Goal: Task Accomplishment & Management: Manage account settings

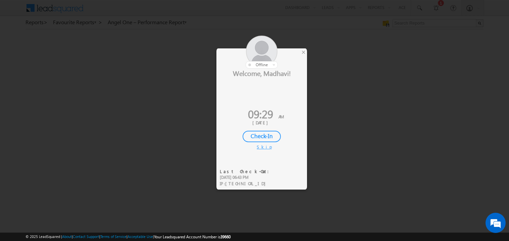
click at [260, 138] on div "Check-In" at bounding box center [262, 136] width 38 height 11
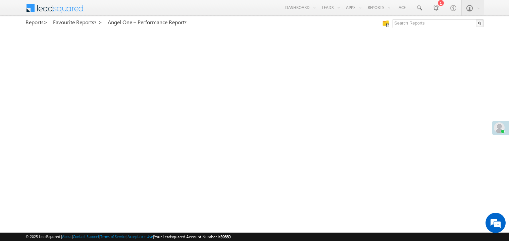
scroll to position [248, 0]
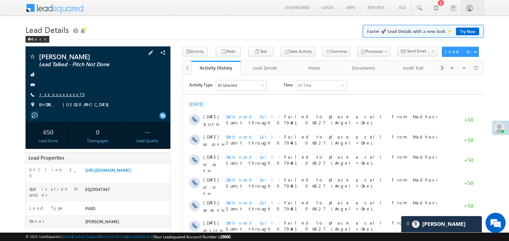
click at [62, 94] on link "+xx-xxxxxxxx73" at bounding box center [62, 94] width 46 height 6
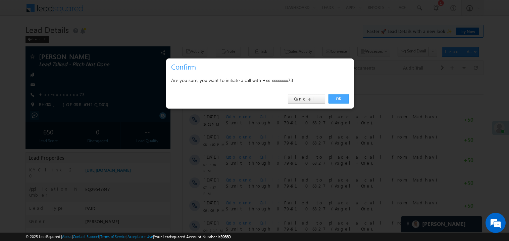
click at [342, 97] on link "OK" at bounding box center [339, 98] width 20 height 9
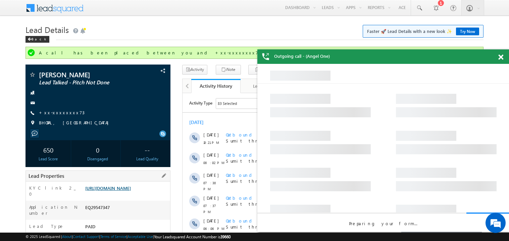
click at [131, 191] on link "https://angelbroking1-pk3em7sa.customui-test.leadsquared.com?leadId=9304a615-97…" at bounding box center [108, 188] width 46 height 6
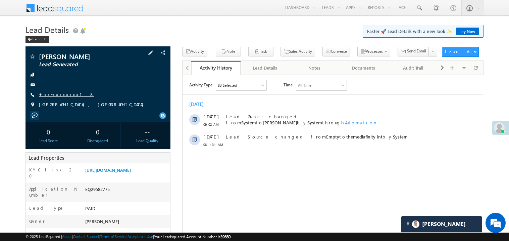
click at [59, 94] on link "+xx-xxxxxxxx18" at bounding box center [66, 94] width 55 height 6
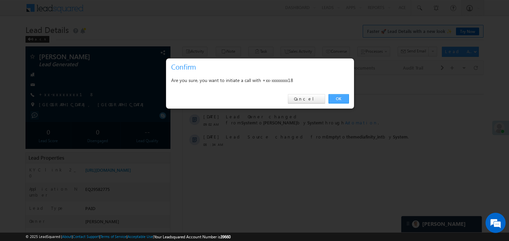
click at [337, 97] on link "OK" at bounding box center [339, 98] width 20 height 9
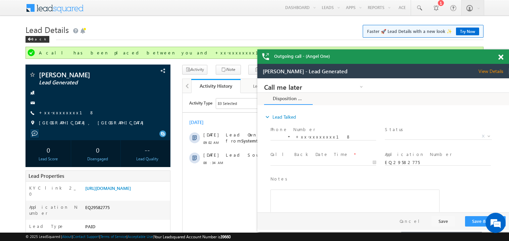
click at [500, 57] on span at bounding box center [501, 57] width 5 height 6
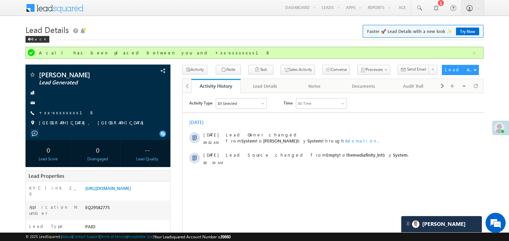
click at [279, 112] on div at bounding box center [332, 112] width 301 height 0
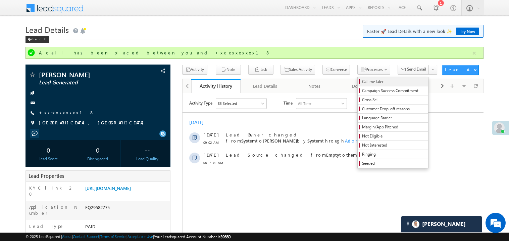
click at [362, 82] on span "Call me later" at bounding box center [394, 82] width 64 height 6
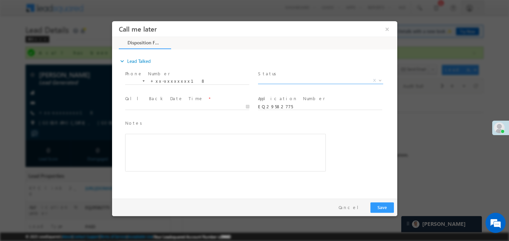
click at [274, 80] on span "X" at bounding box center [320, 80] width 125 height 7
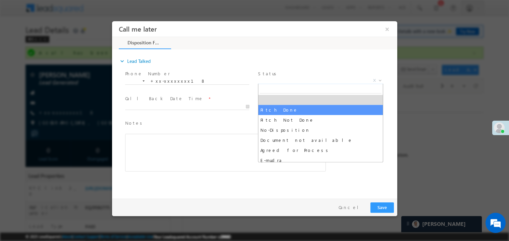
select select "Pitch Done"
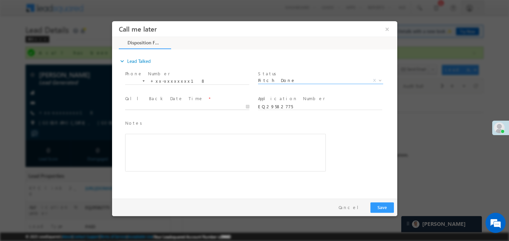
click at [157, 108] on body "Call me later ×" at bounding box center [254, 108] width 285 height 174
type input "09/26/25 9:50 AM"
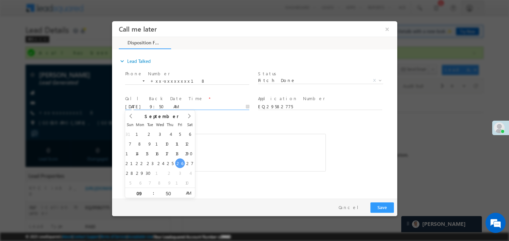
click at [255, 153] on div "Rich Text Editor, 40788eee-0fb2-11ec-a811-0adc8a9d82c2__tab1__section1__Notes__…" at bounding box center [225, 152] width 201 height 38
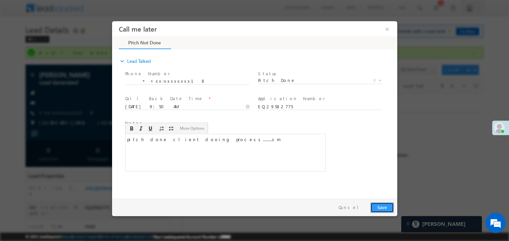
click at [385, 210] on button "Save" at bounding box center [382, 207] width 24 height 10
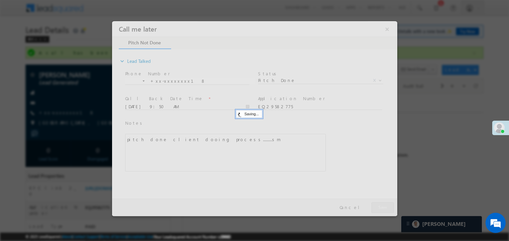
click at [385, 210] on div at bounding box center [254, 118] width 285 height 195
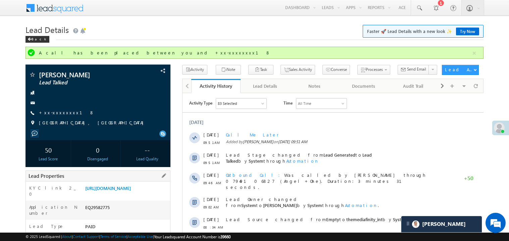
click at [101, 213] on div "EQ29582775" at bounding box center [127, 208] width 87 height 9
copy div "EQ29582775"
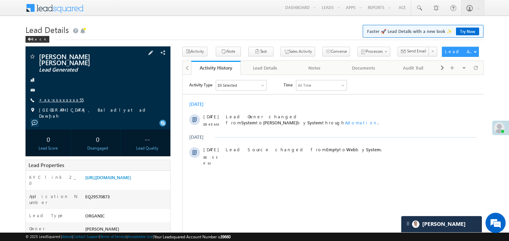
click at [62, 100] on link "+xx-xxxxxxxx55" at bounding box center [61, 100] width 45 height 6
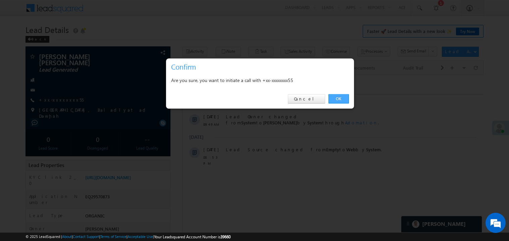
click at [336, 97] on link "OK" at bounding box center [339, 98] width 20 height 9
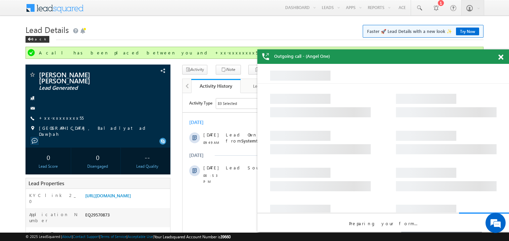
click at [501, 58] on span at bounding box center [501, 57] width 5 height 6
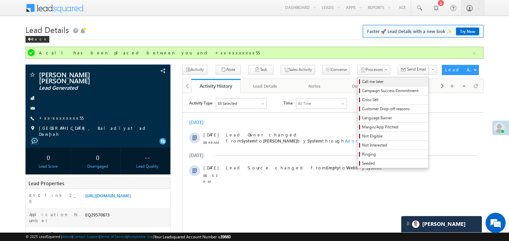
click at [362, 80] on span "Call me later" at bounding box center [394, 82] width 64 height 6
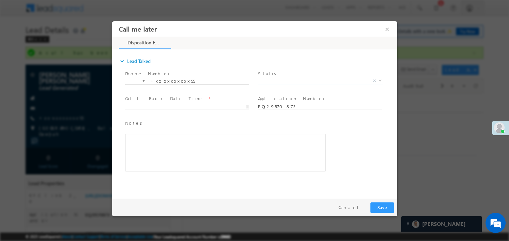
click at [275, 79] on span "X" at bounding box center [320, 80] width 125 height 7
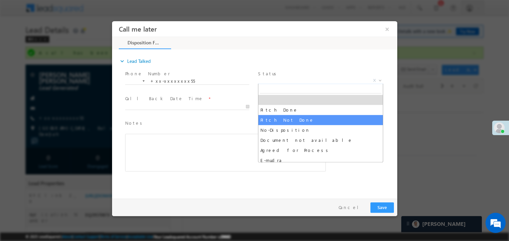
select select "Pitch Not Done"
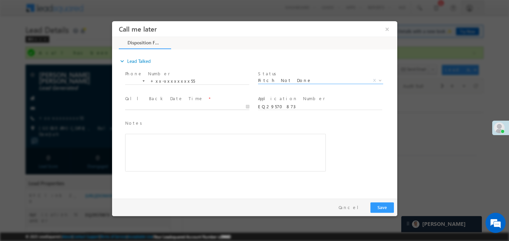
click at [161, 106] on body "Call me later ×" at bounding box center [254, 108] width 285 height 174
type input "09/26/25 9:53 AM"
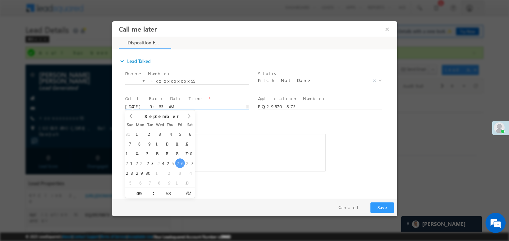
click at [226, 160] on div "Rich Text Editor, 40788eee-0fb2-11ec-a811-0adc8a9d82c2__tab1__section1__Notes__…" at bounding box center [225, 152] width 201 height 38
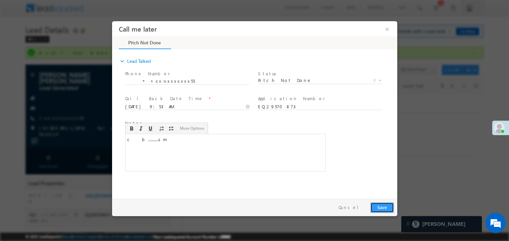
click at [383, 206] on button "Save" at bounding box center [382, 207] width 24 height 10
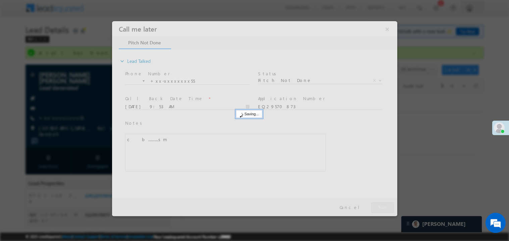
click at [383, 206] on div at bounding box center [254, 118] width 285 height 195
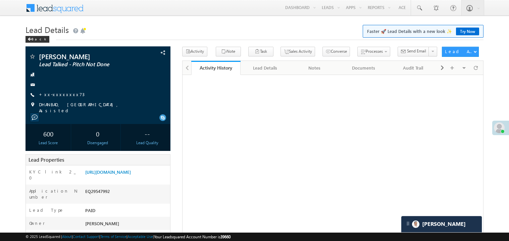
click at [59, 95] on link "+xx-xxxxxxxx73" at bounding box center [62, 94] width 46 height 6
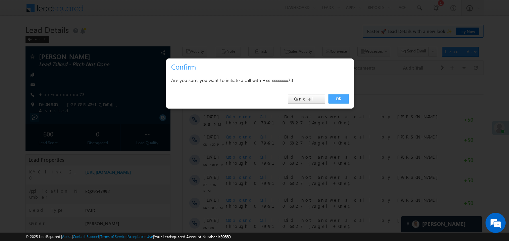
click at [339, 97] on link "OK" at bounding box center [339, 98] width 20 height 9
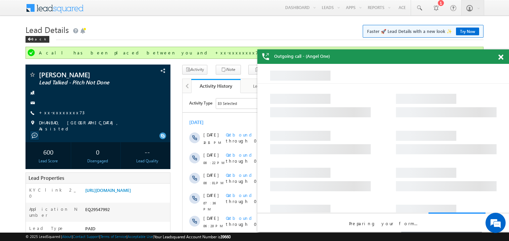
click at [503, 56] on span at bounding box center [501, 57] width 5 height 6
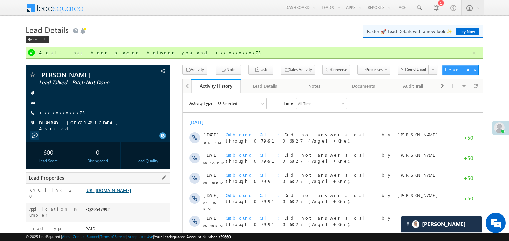
click at [129, 191] on link "[URL][DOMAIN_NAME]" at bounding box center [108, 190] width 46 height 6
click at [62, 113] on link "+xx-xxxxxxxx73" at bounding box center [62, 112] width 46 height 6
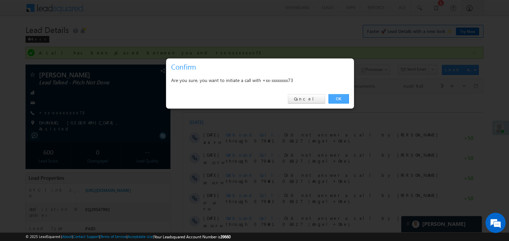
click at [339, 99] on link "OK" at bounding box center [339, 98] width 20 height 9
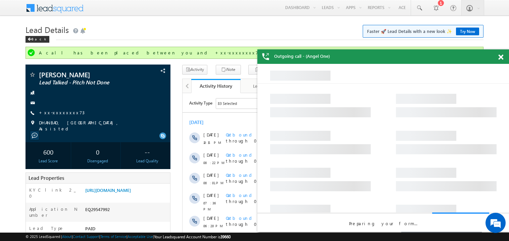
click at [502, 57] on span at bounding box center [501, 57] width 5 height 6
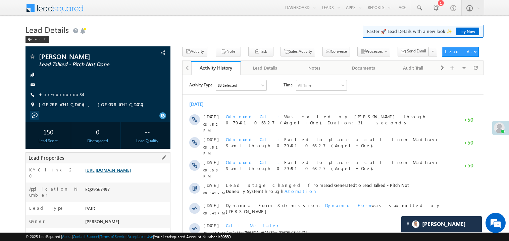
click at [119, 173] on link "[URL][DOMAIN_NAME]" at bounding box center [108, 170] width 46 height 6
click at [60, 94] on link "+xx-xxxxxxxx34" at bounding box center [61, 94] width 44 height 6
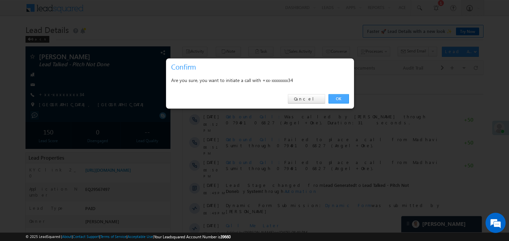
click at [338, 99] on link "OK" at bounding box center [339, 98] width 20 height 9
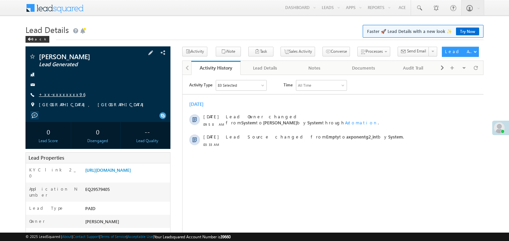
click at [62, 94] on link "+xx-xxxxxxxx96" at bounding box center [62, 94] width 46 height 6
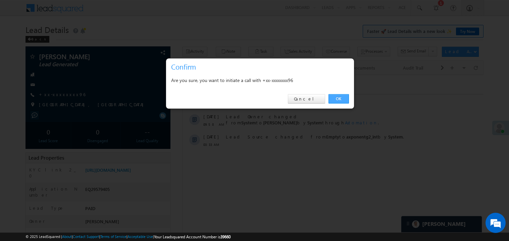
click at [337, 99] on link "OK" at bounding box center [339, 98] width 20 height 9
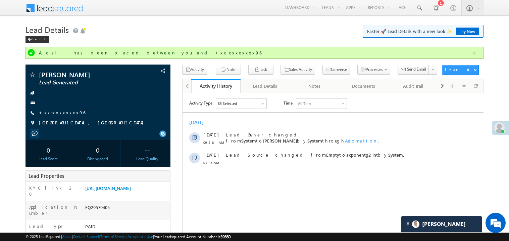
click at [151, 32] on h1 "Lead Details Faster 🚀 Lead Details with a new look ✨ Try Now" at bounding box center [255, 28] width 458 height 13
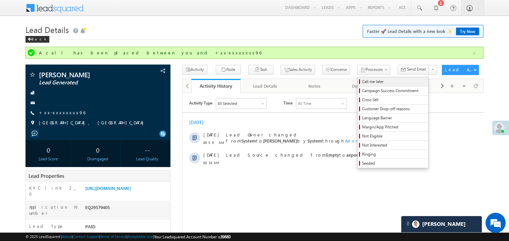
click at [362, 82] on span "Call me later" at bounding box center [394, 82] width 64 height 6
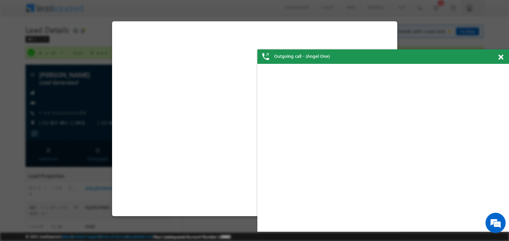
click at [501, 58] on span at bounding box center [501, 57] width 5 height 6
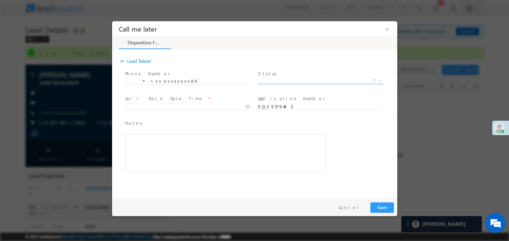
click at [279, 79] on span "X" at bounding box center [320, 80] width 125 height 7
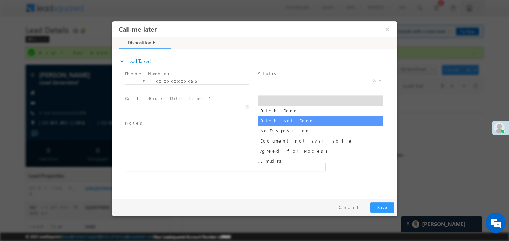
select select "Pitch Not Done"
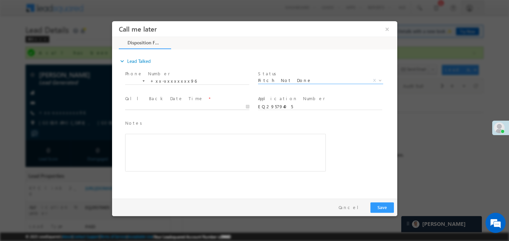
click at [144, 109] on body "Call me later ×" at bounding box center [254, 108] width 285 height 174
type input "09/26/25 10:16 AM"
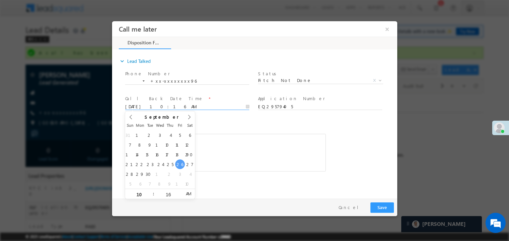
click at [249, 162] on div "Rich Text Editor, 40788eee-0fb2-11ec-a811-0adc8a9d82c2__tab1__section1__Notes__…" at bounding box center [225, 152] width 201 height 38
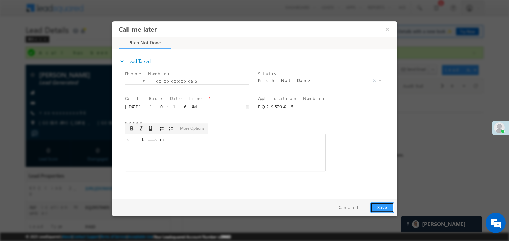
click at [381, 209] on button "Save" at bounding box center [382, 207] width 24 height 10
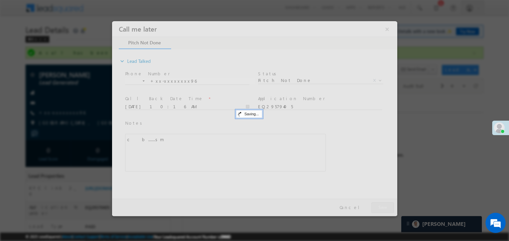
click at [381, 209] on div at bounding box center [254, 118] width 285 height 195
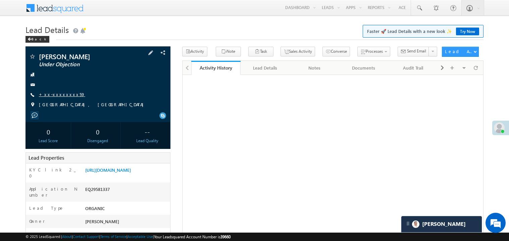
click at [58, 95] on link "+xx-xxxxxxxx59" at bounding box center [62, 94] width 46 height 6
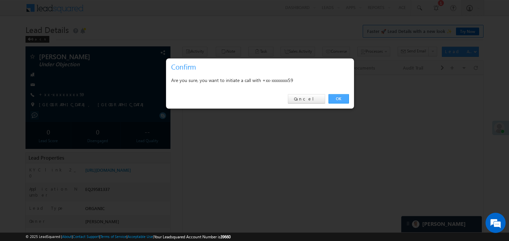
click at [337, 98] on link "OK" at bounding box center [339, 98] width 20 height 9
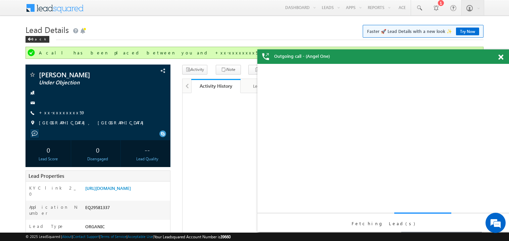
click at [501, 55] on span at bounding box center [501, 57] width 5 height 6
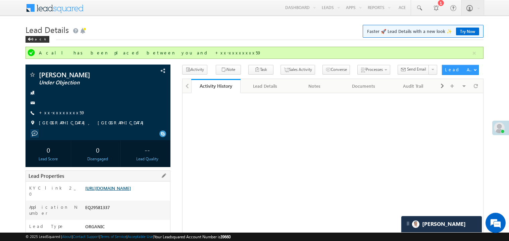
click at [131, 191] on link "https://angelbroking1-pk3em7sa.customui-test.leadsquared.com?leadId=0cb63932-c1…" at bounding box center [108, 188] width 46 height 6
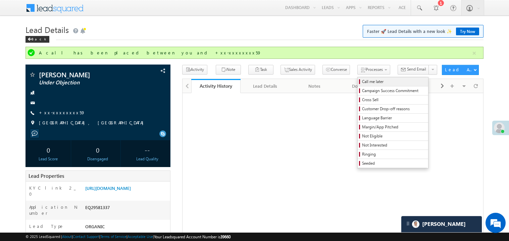
click at [362, 80] on span "Call me later" at bounding box center [394, 82] width 64 height 6
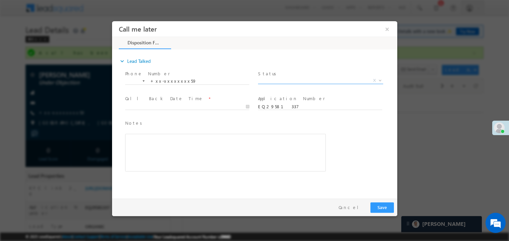
click at [277, 81] on span "X" at bounding box center [320, 80] width 125 height 7
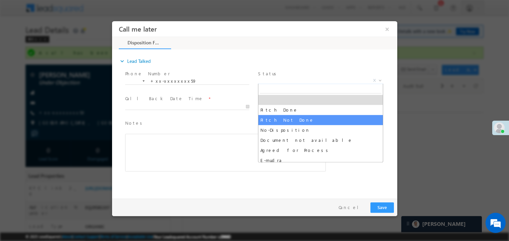
select select "Pitch Not Done"
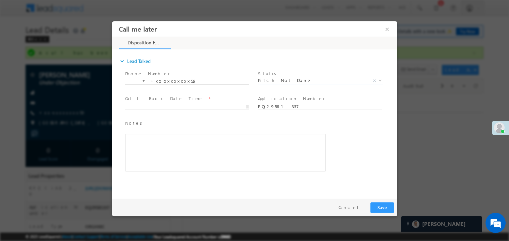
click at [177, 108] on body "Call me later ×" at bounding box center [254, 108] width 285 height 174
type input "09/26/25 10:18 AM"
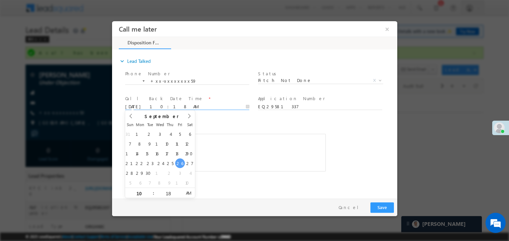
click at [246, 145] on div "Rich Text Editor, 40788eee-0fb2-11ec-a811-0adc8a9d82c2__tab1__section1__Notes__…" at bounding box center [225, 152] width 201 height 38
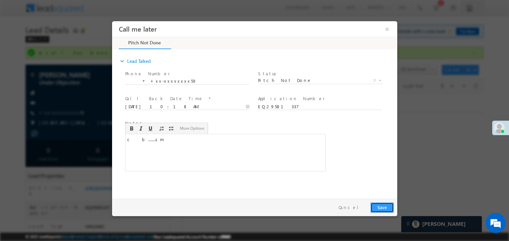
click at [389, 209] on button "Save" at bounding box center [382, 207] width 24 height 10
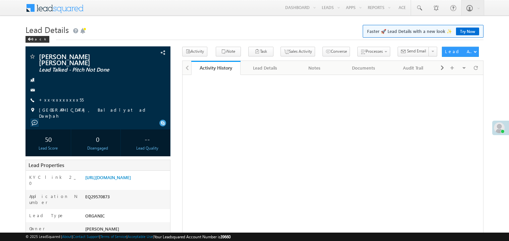
click at [61, 101] on link "+xx-xxxxxxxx55" at bounding box center [61, 100] width 45 height 6
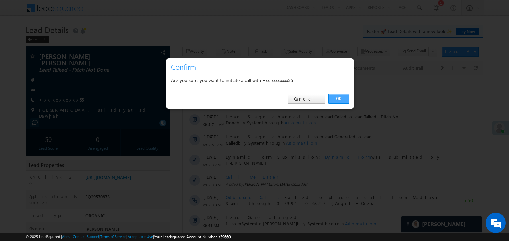
click at [341, 99] on link "OK" at bounding box center [339, 98] width 20 height 9
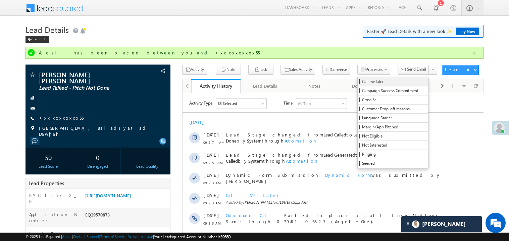
click at [362, 82] on span "Call me later" at bounding box center [394, 82] width 64 height 6
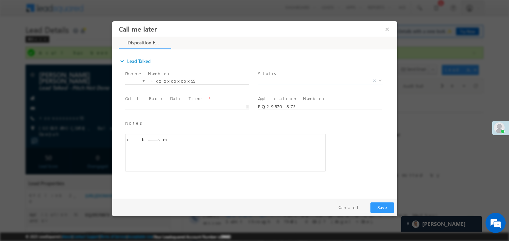
click at [294, 77] on span "X" at bounding box center [320, 80] width 125 height 7
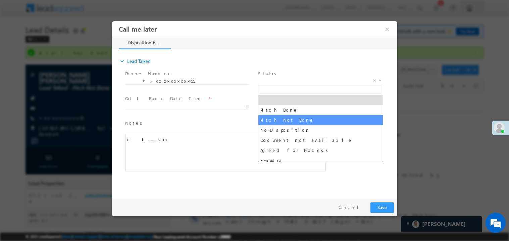
select select "Pitch Not Done"
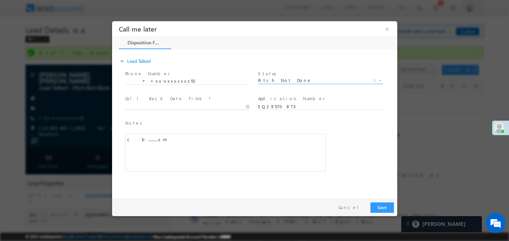
click at [164, 106] on body "Call me later ×" at bounding box center [254, 108] width 285 height 174
type input "09/26/25 10:21 AM"
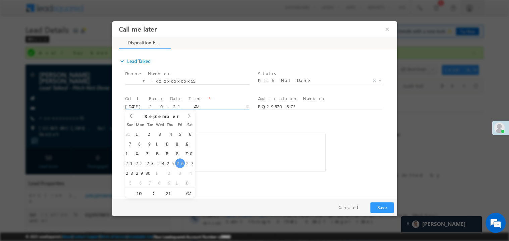
click at [234, 131] on div "Notes * c&nbsp; &nbsp;b..........sm Editor toolbars Basic Styles Bold Italic Un…" at bounding box center [225, 145] width 201 height 52
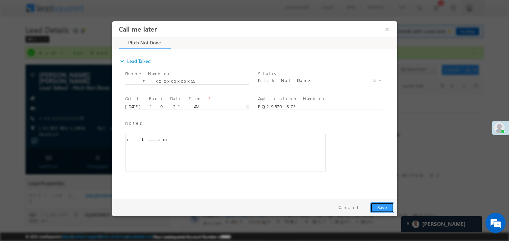
click at [385, 207] on button "Save" at bounding box center [382, 207] width 24 height 10
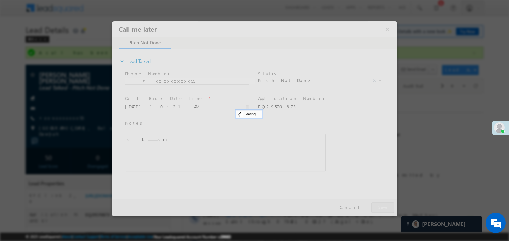
click at [385, 207] on div at bounding box center [254, 118] width 285 height 195
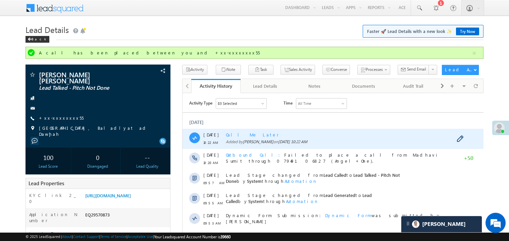
click at [265, 128] on div "Call Me Later Added by Madhavi Sumit on 26 Sep 2025 10:22 AM" at bounding box center [336, 138] width 221 height 20
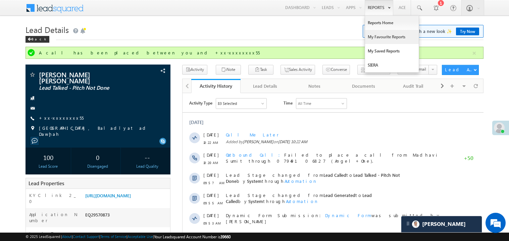
click at [378, 35] on link "My Favourite Reports" at bounding box center [392, 37] width 54 height 14
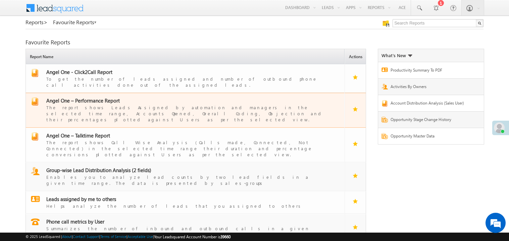
click at [91, 97] on span "Angel One – Performance Report" at bounding box center [83, 100] width 74 height 7
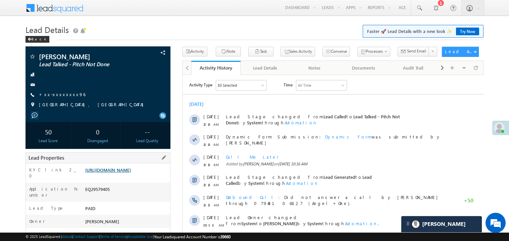
click at [131, 173] on link "[URL][DOMAIN_NAME]" at bounding box center [108, 170] width 46 height 6
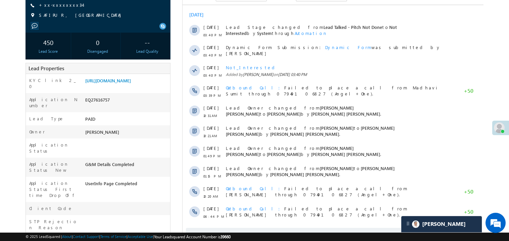
scroll to position [94, 0]
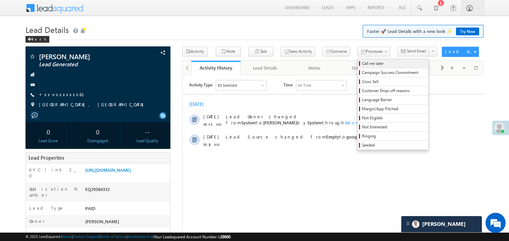
click at [362, 64] on span "Call me later" at bounding box center [394, 63] width 64 height 6
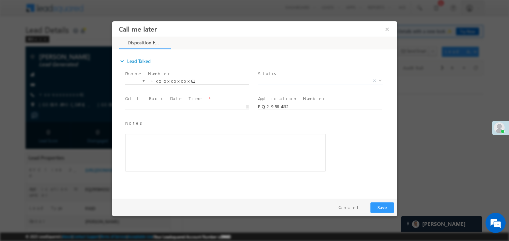
click at [281, 79] on span "X" at bounding box center [320, 80] width 125 height 7
click at [277, 78] on span "Pitch Not Done" at bounding box center [312, 80] width 109 height 6
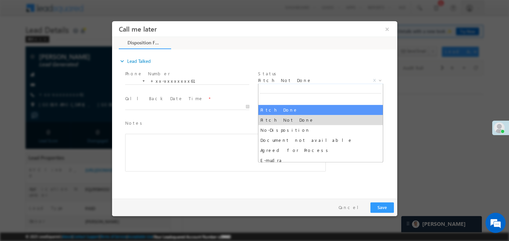
select select "Pitch Done"
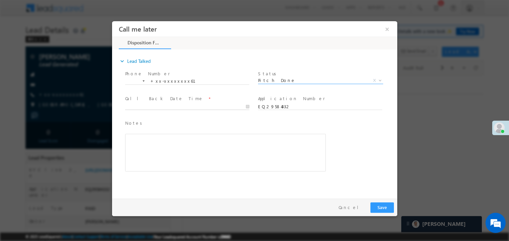
click at [167, 107] on body "Call me later ×" at bounding box center [254, 108] width 285 height 174
type input "09/26/25 10:40 AM"
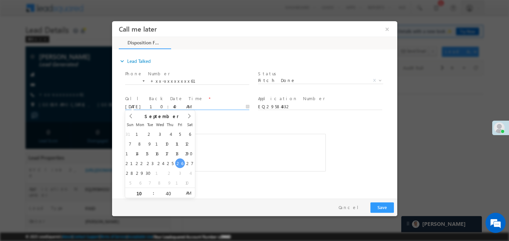
click at [243, 152] on div "Rich Text Editor, 40788eee-0fb2-11ec-a811-0adc8a9d82c2__tab1__section1__Notes__…" at bounding box center [225, 152] width 201 height 38
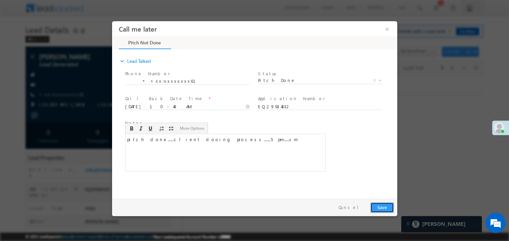
click at [380, 212] on button "Save" at bounding box center [382, 207] width 24 height 10
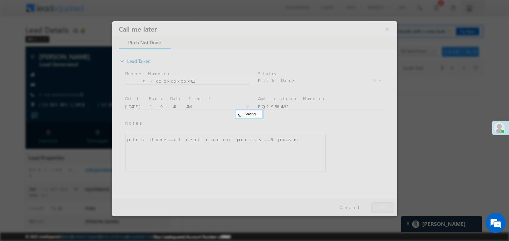
click at [380, 212] on div at bounding box center [254, 118] width 285 height 195
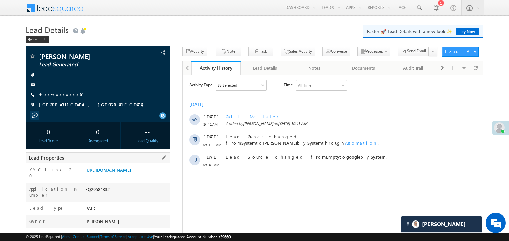
click at [95, 195] on div "EQ29584332" at bounding box center [127, 190] width 87 height 9
copy div "EQ29584332"
